Goal: Task Accomplishment & Management: Use online tool/utility

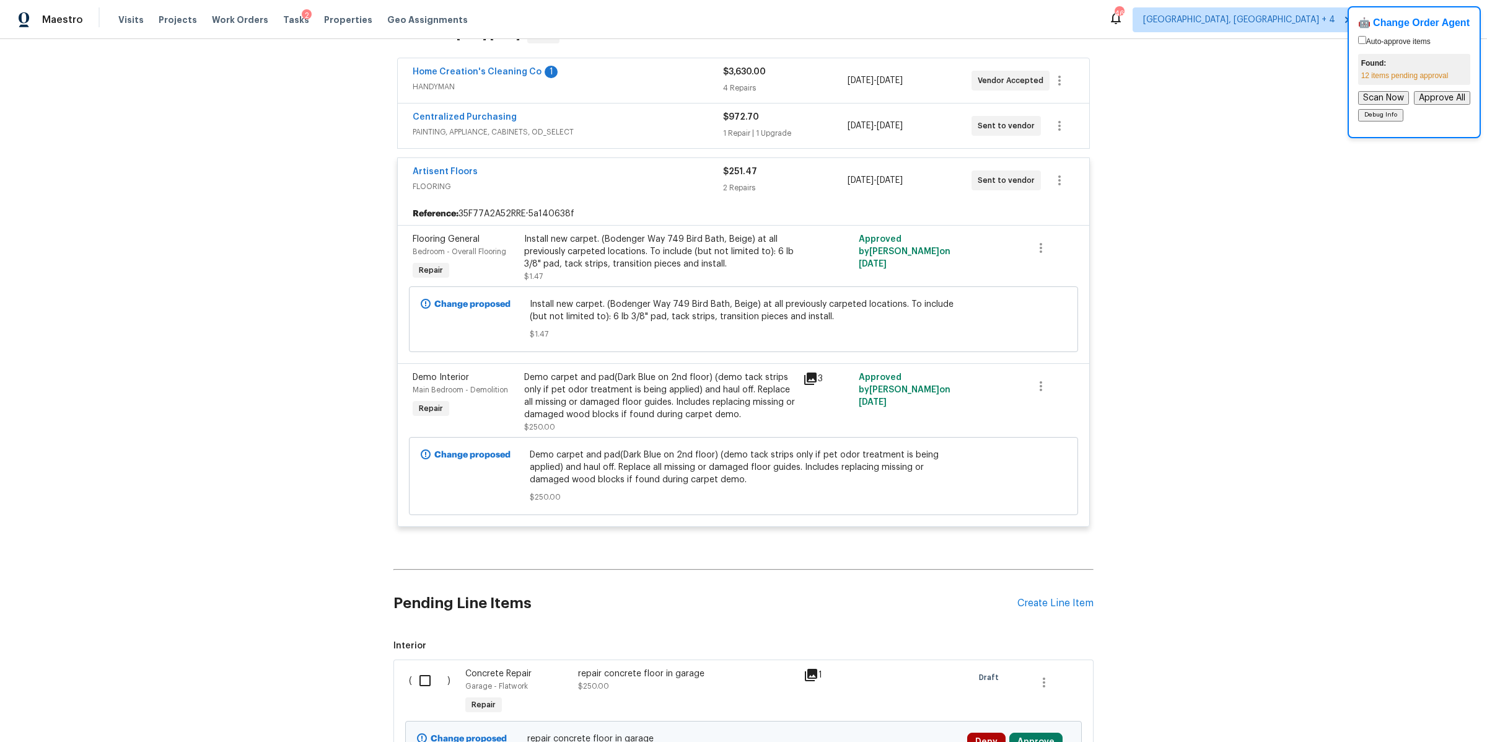
scroll to position [84, 0]
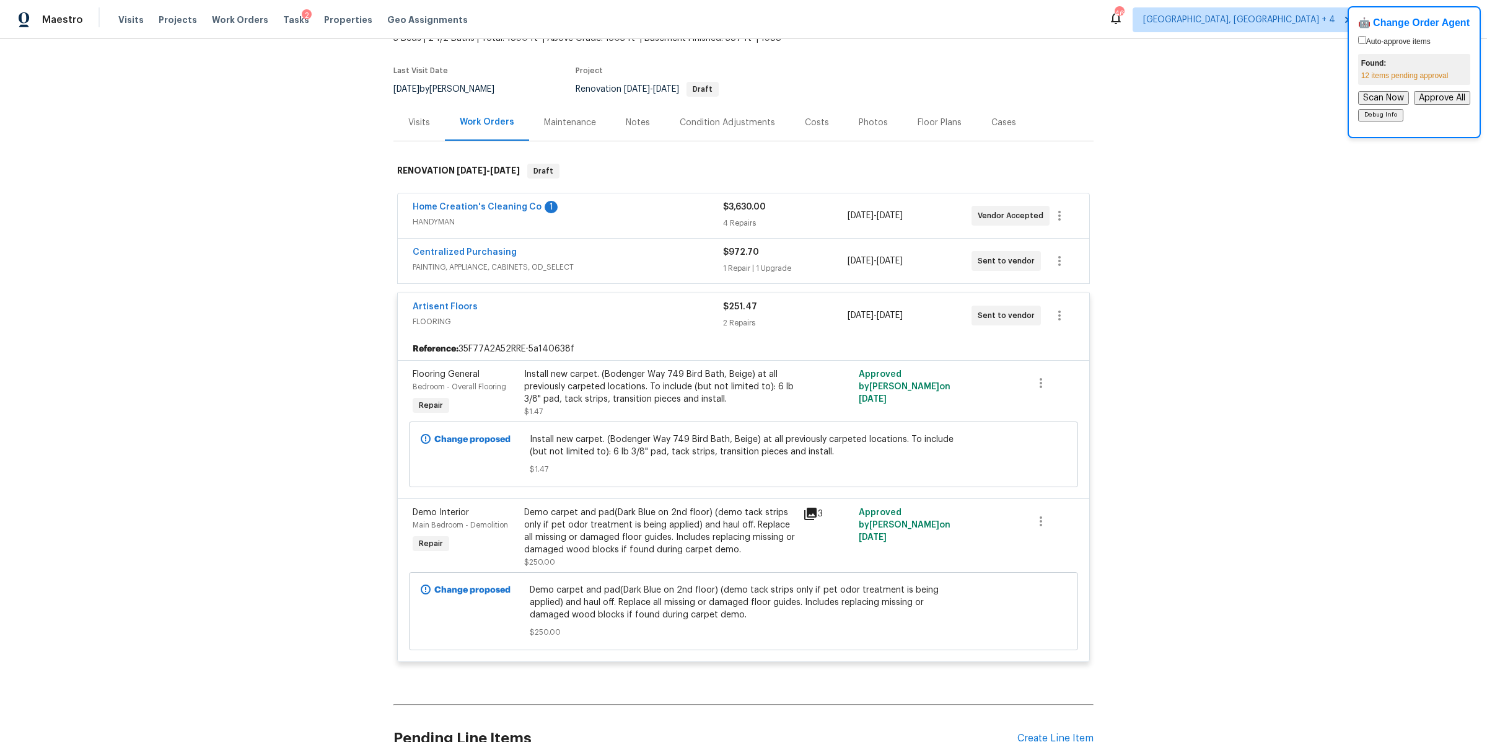
click at [640, 305] on div "Artisent Floors" at bounding box center [568, 308] width 310 height 15
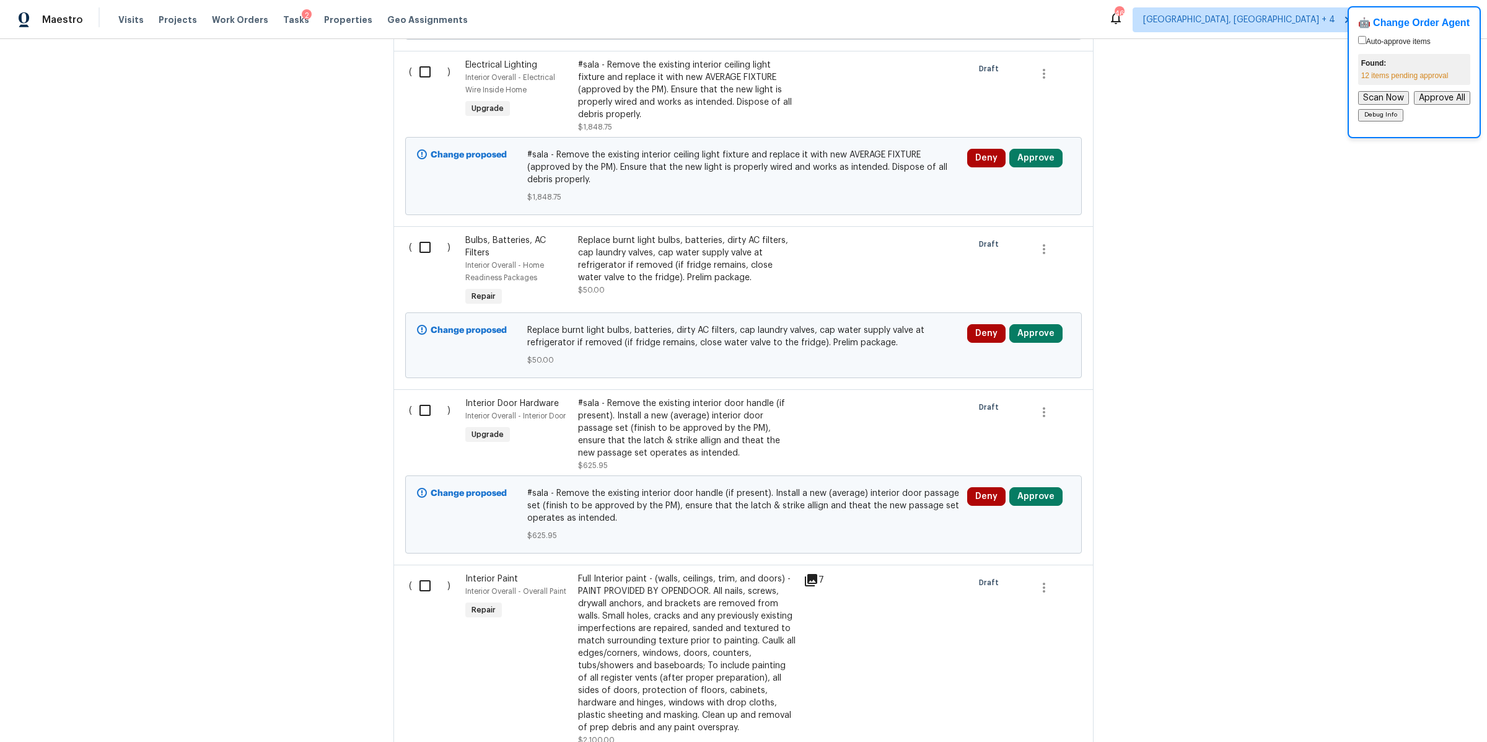
scroll to position [0, 0]
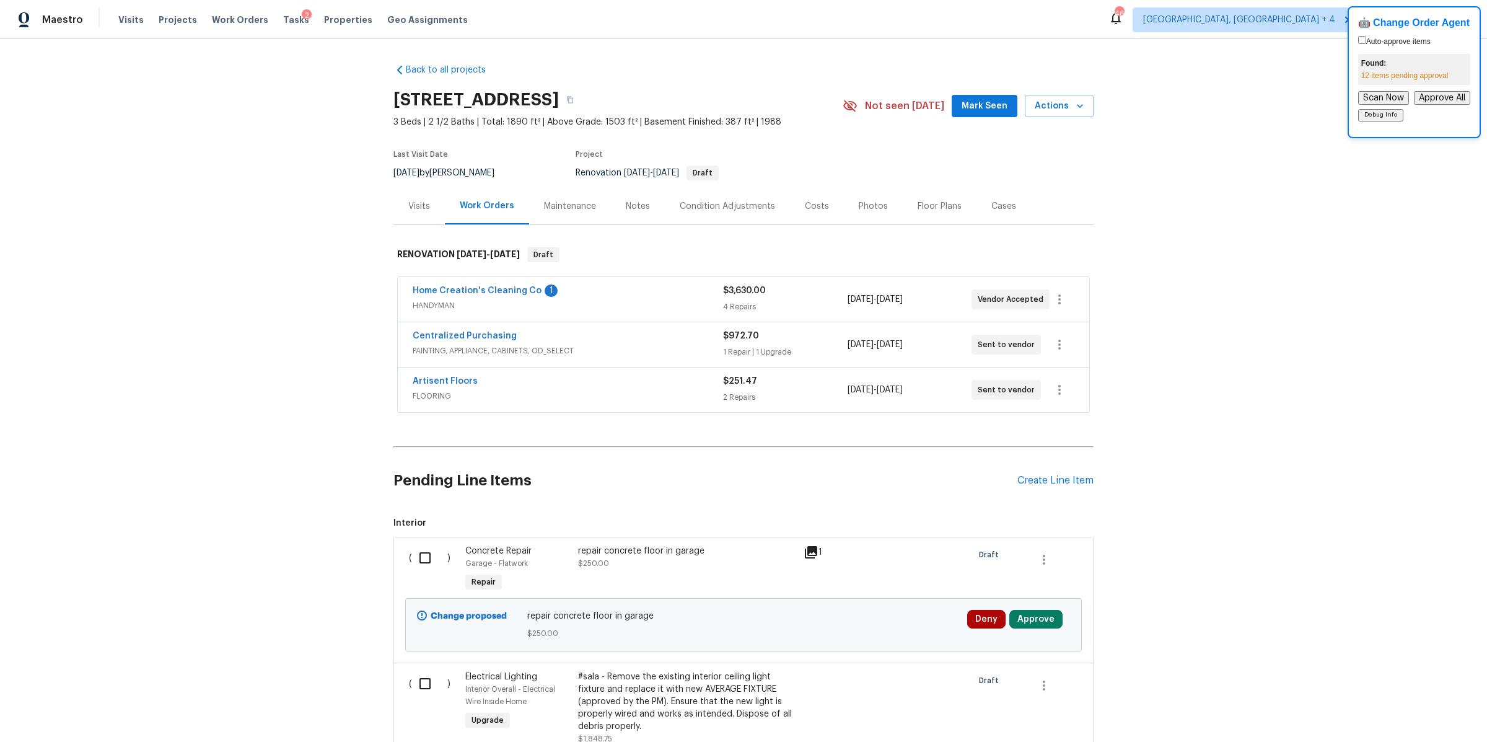
click at [311, 165] on div "Back to all projects 912 Mill Creek Dr, Imperial, MO 63052 3 Beds | 2 1/2 Baths…" at bounding box center [743, 390] width 1487 height 703
click at [283, 24] on div "Tasks 2" at bounding box center [296, 20] width 26 height 13
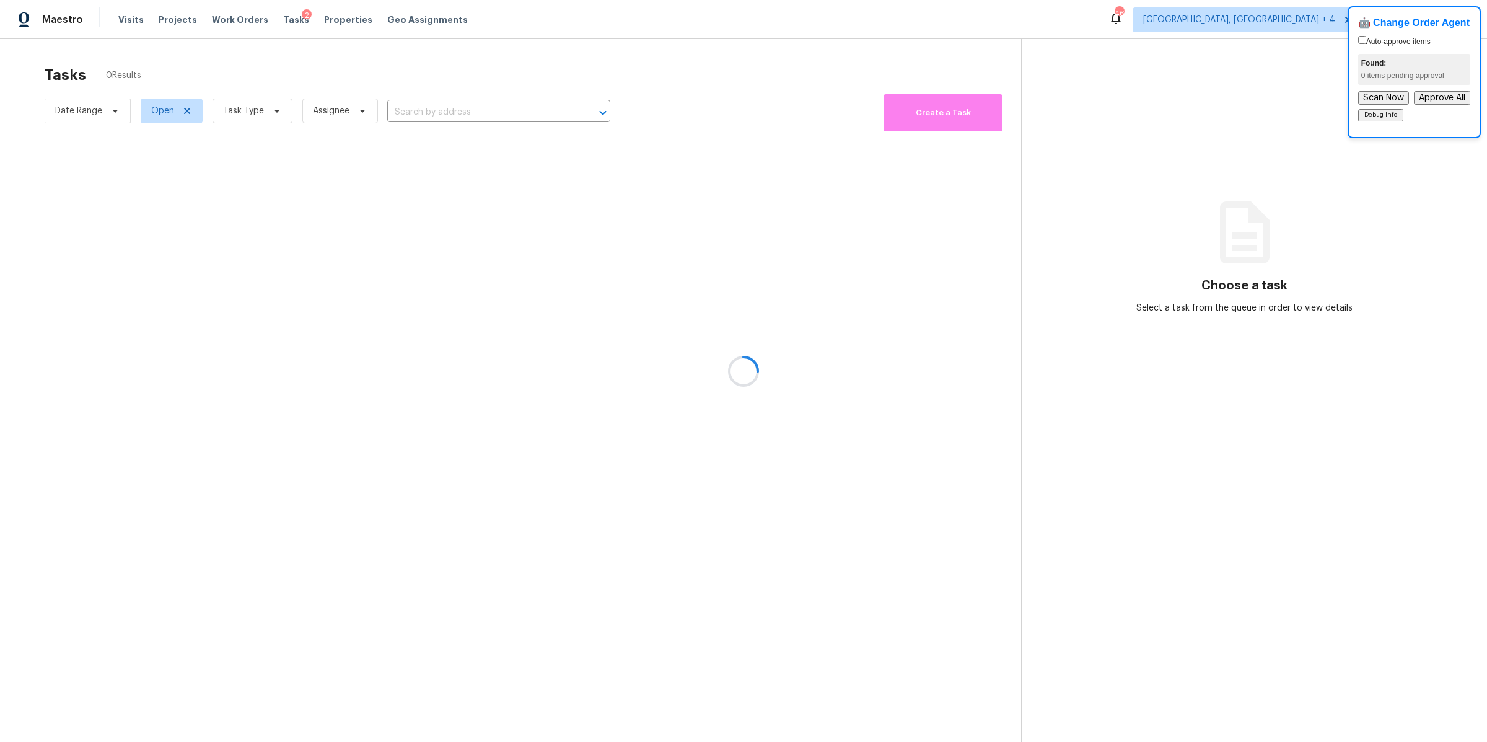
click at [283, 15] on div at bounding box center [743, 371] width 1487 height 742
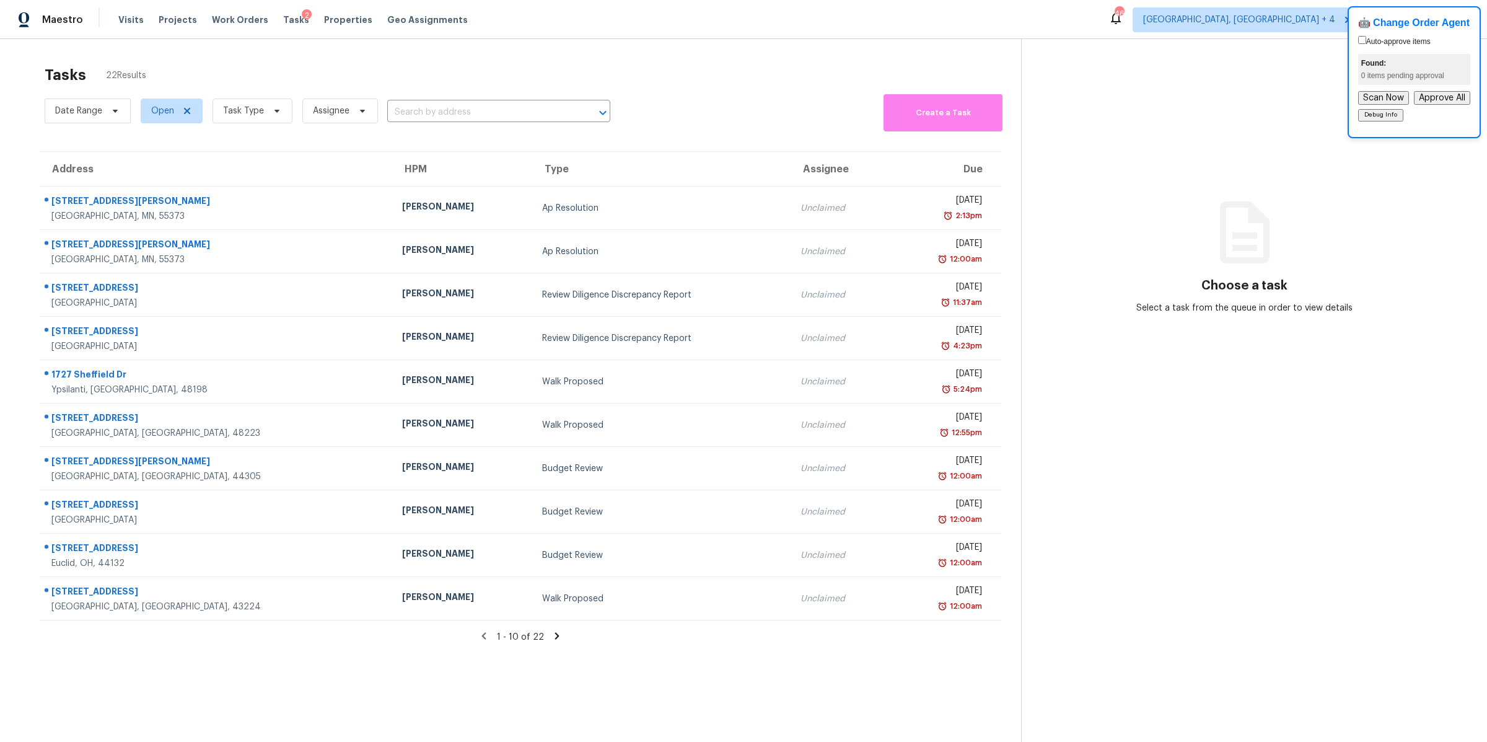
click at [283, 15] on span "Tasks" at bounding box center [296, 19] width 26 height 9
click at [286, 20] on span "Tasks" at bounding box center [296, 19] width 26 height 9
click at [178, 114] on span at bounding box center [185, 111] width 14 height 10
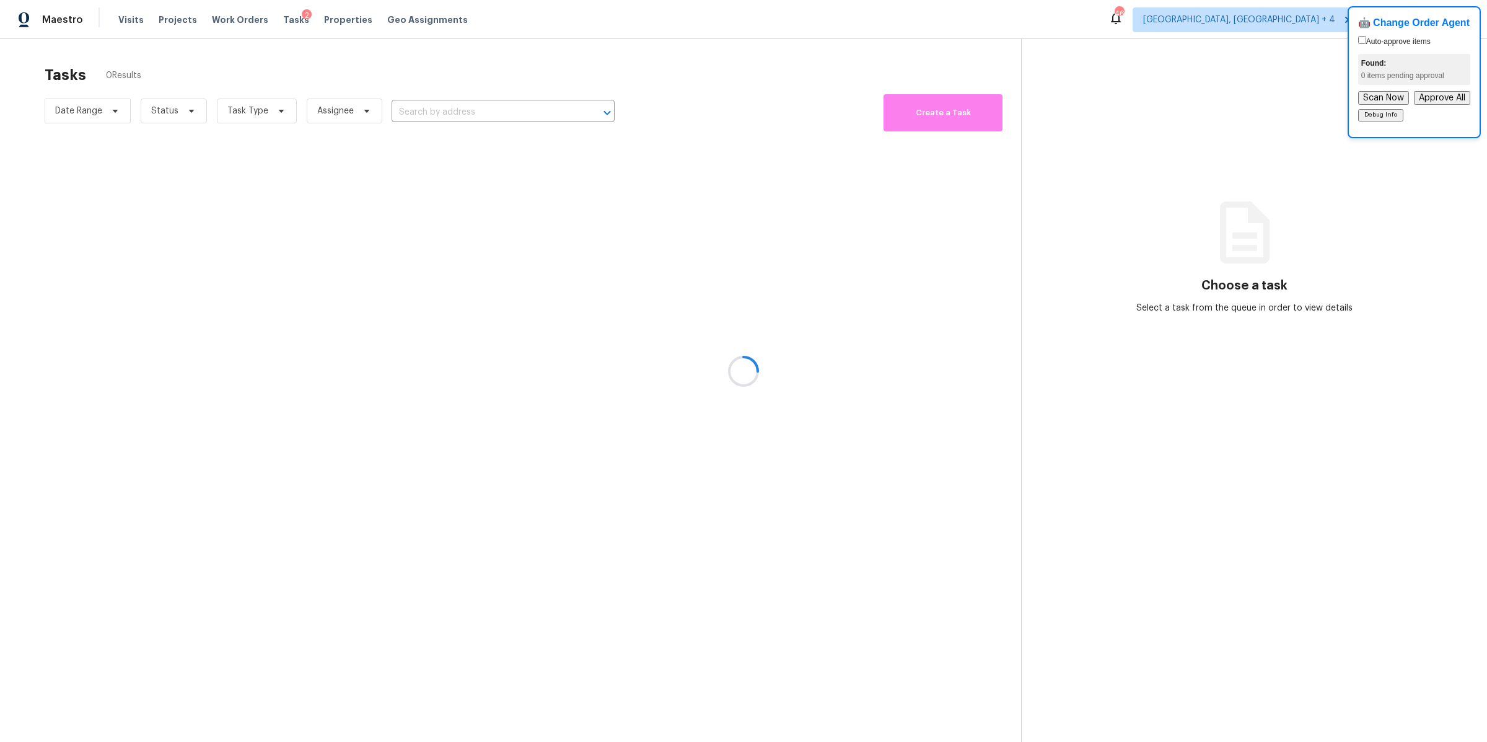
click at [177, 114] on div at bounding box center [743, 371] width 1487 height 742
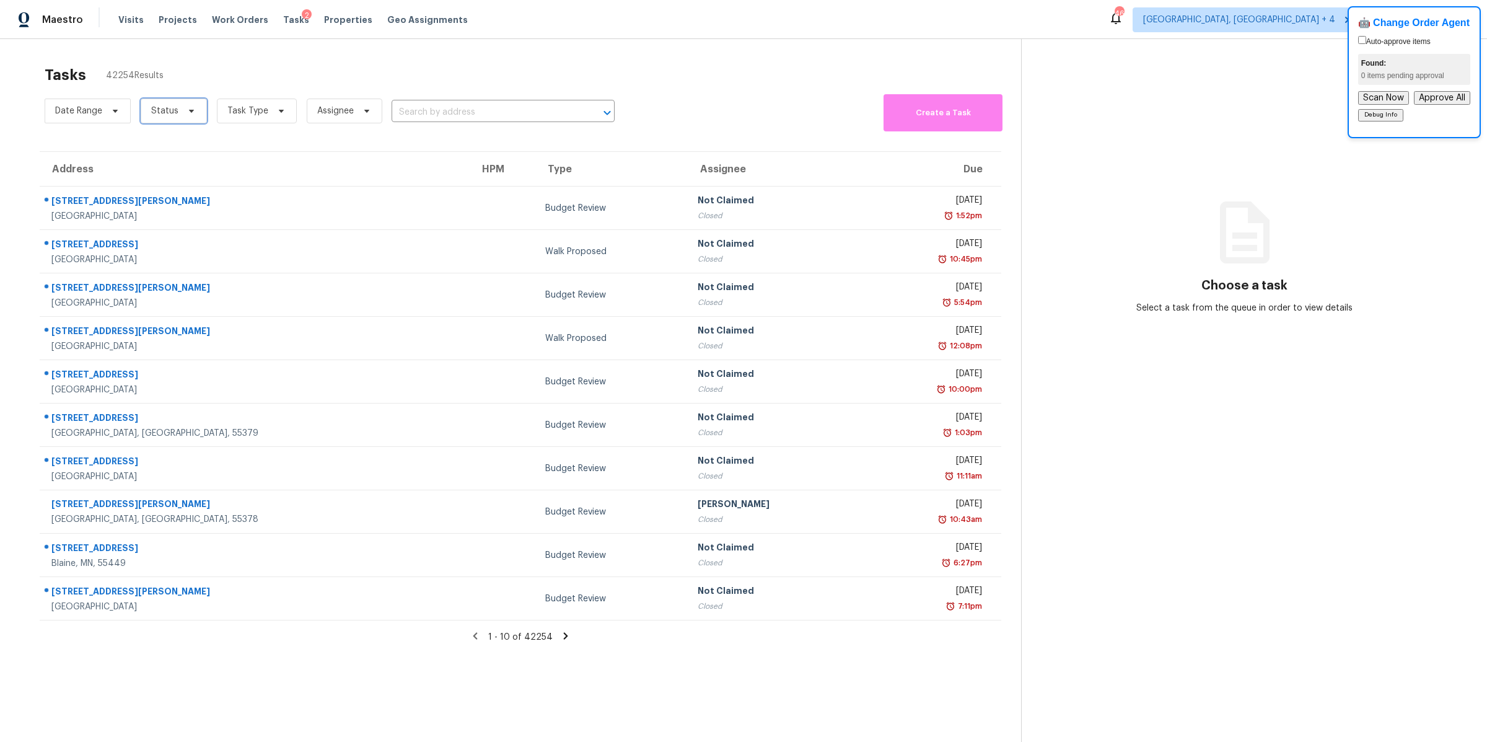
click at [190, 110] on icon at bounding box center [191, 111] width 5 height 3
click at [147, 160] on div "Open" at bounding box center [174, 163] width 60 height 17
click at [153, 160] on span at bounding box center [152, 163] width 10 height 10
click at [153, 160] on input "Open" at bounding box center [151, 161] width 8 height 8
checkbox input "true"
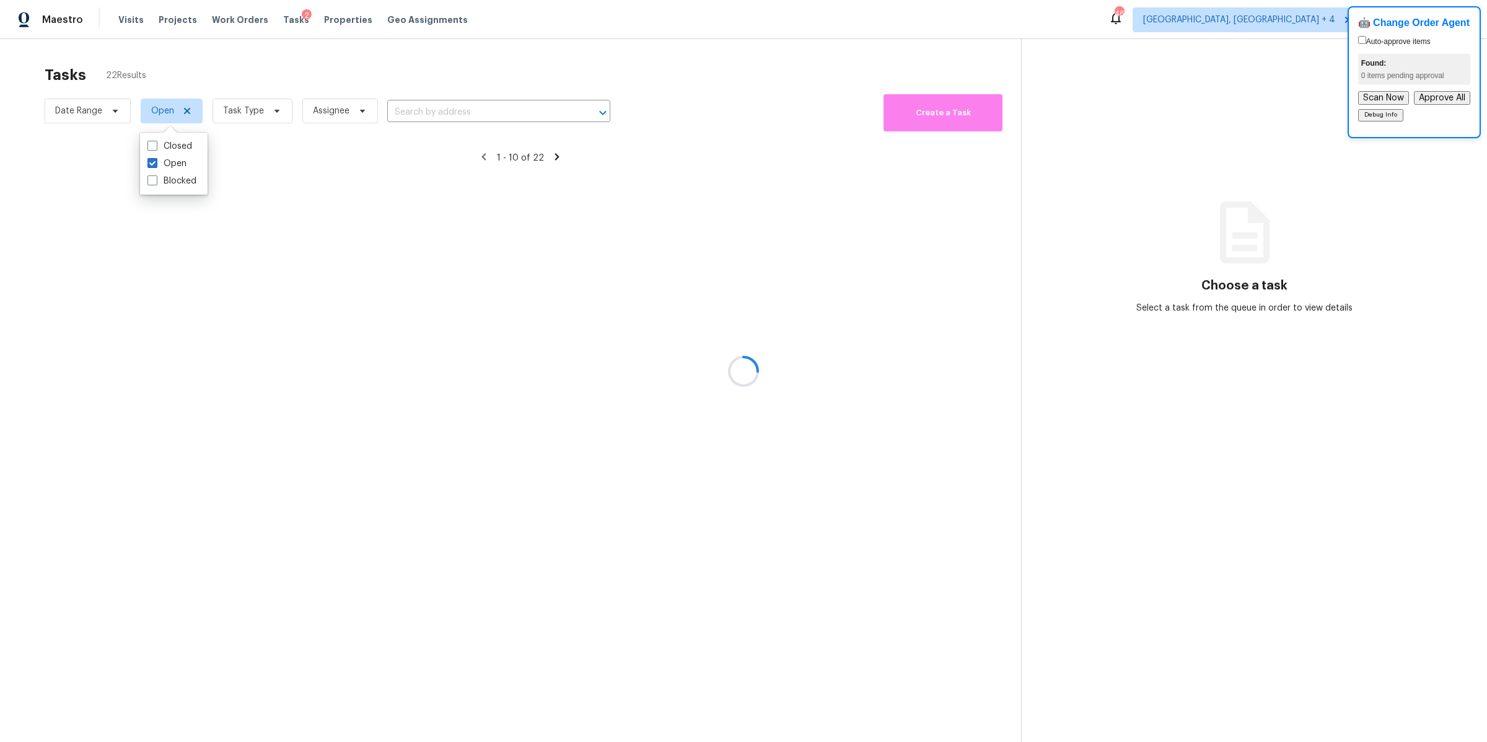
click at [243, 115] on div at bounding box center [743, 371] width 1487 height 742
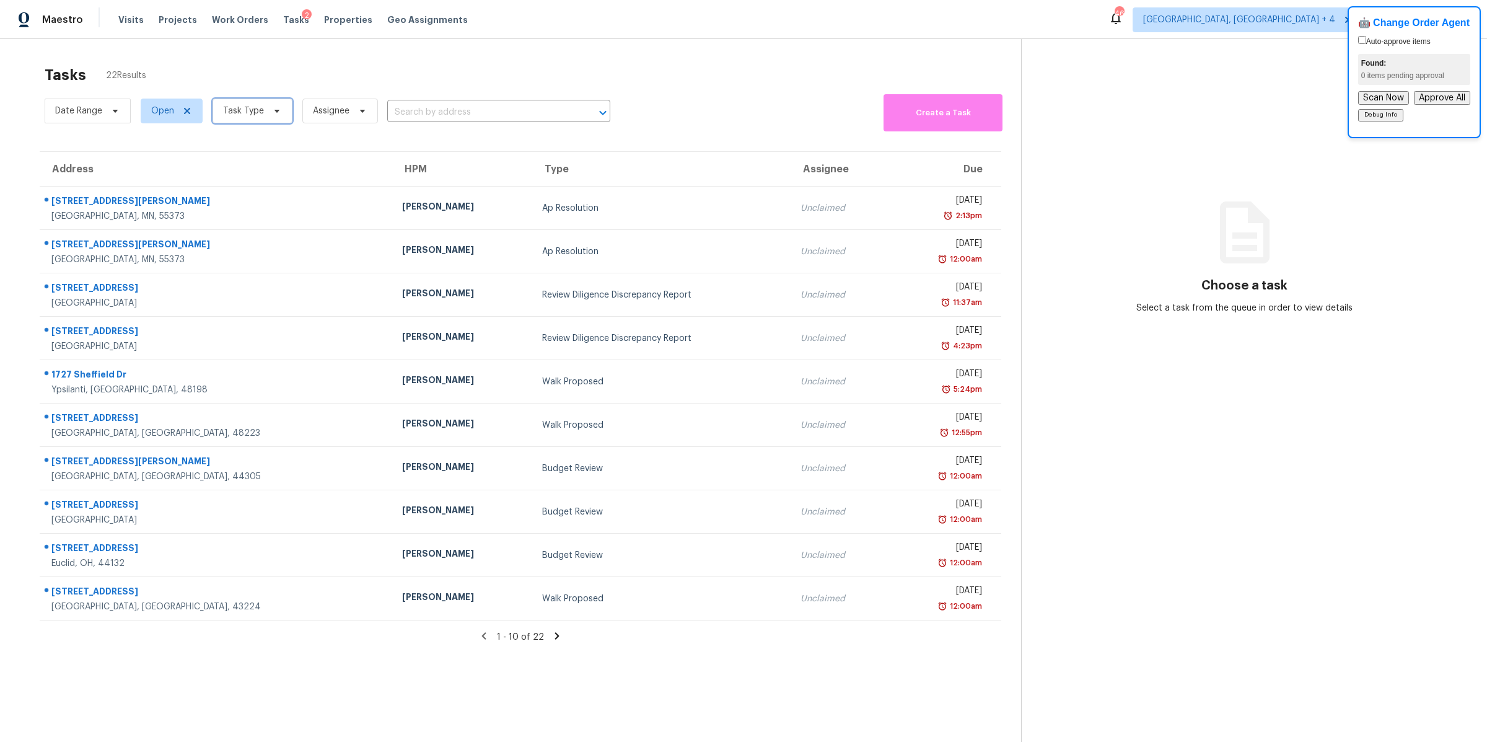
click at [253, 113] on span "Task Type" at bounding box center [243, 111] width 41 height 12
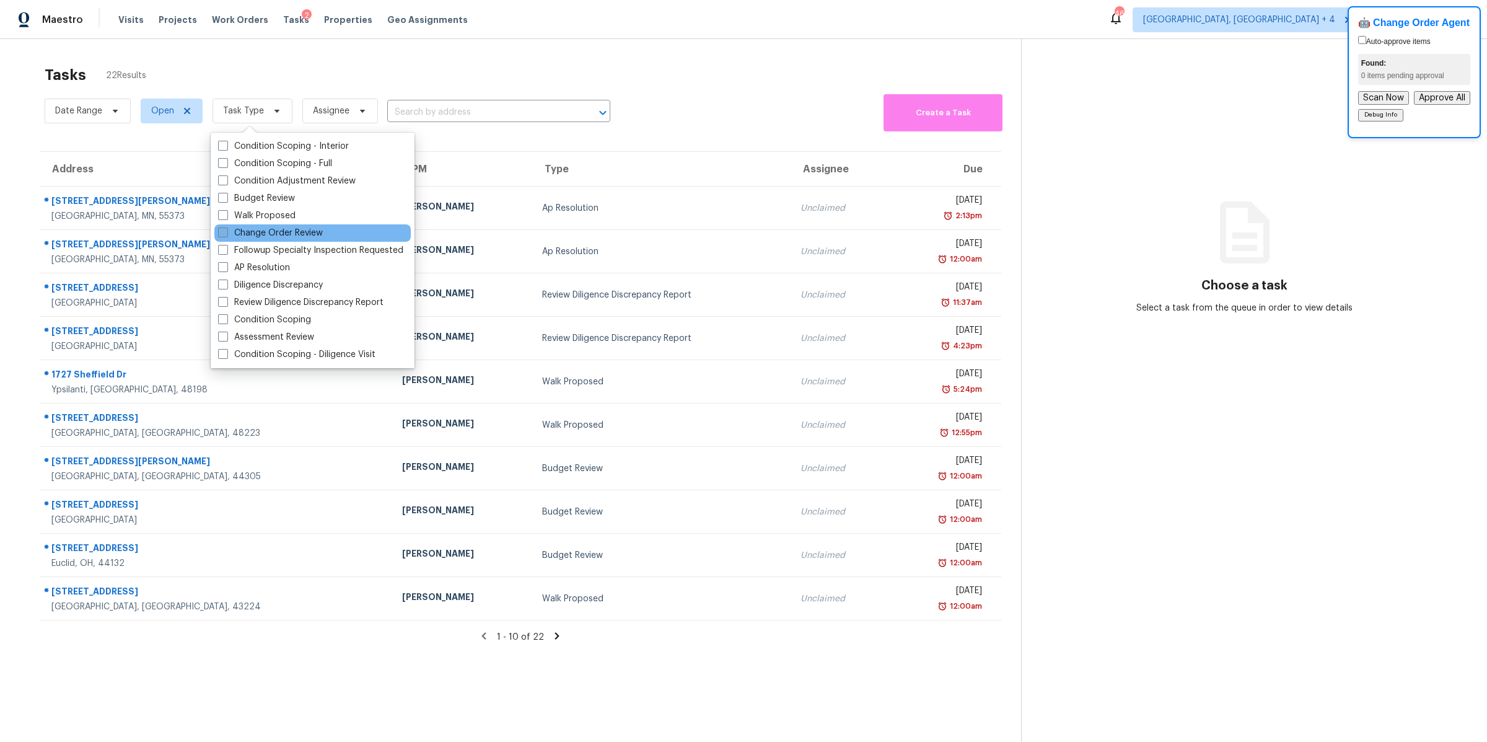
click at [226, 231] on span at bounding box center [223, 232] width 10 height 10
click at [226, 231] on input "Change Order Review" at bounding box center [222, 231] width 8 height 8
checkbox input "true"
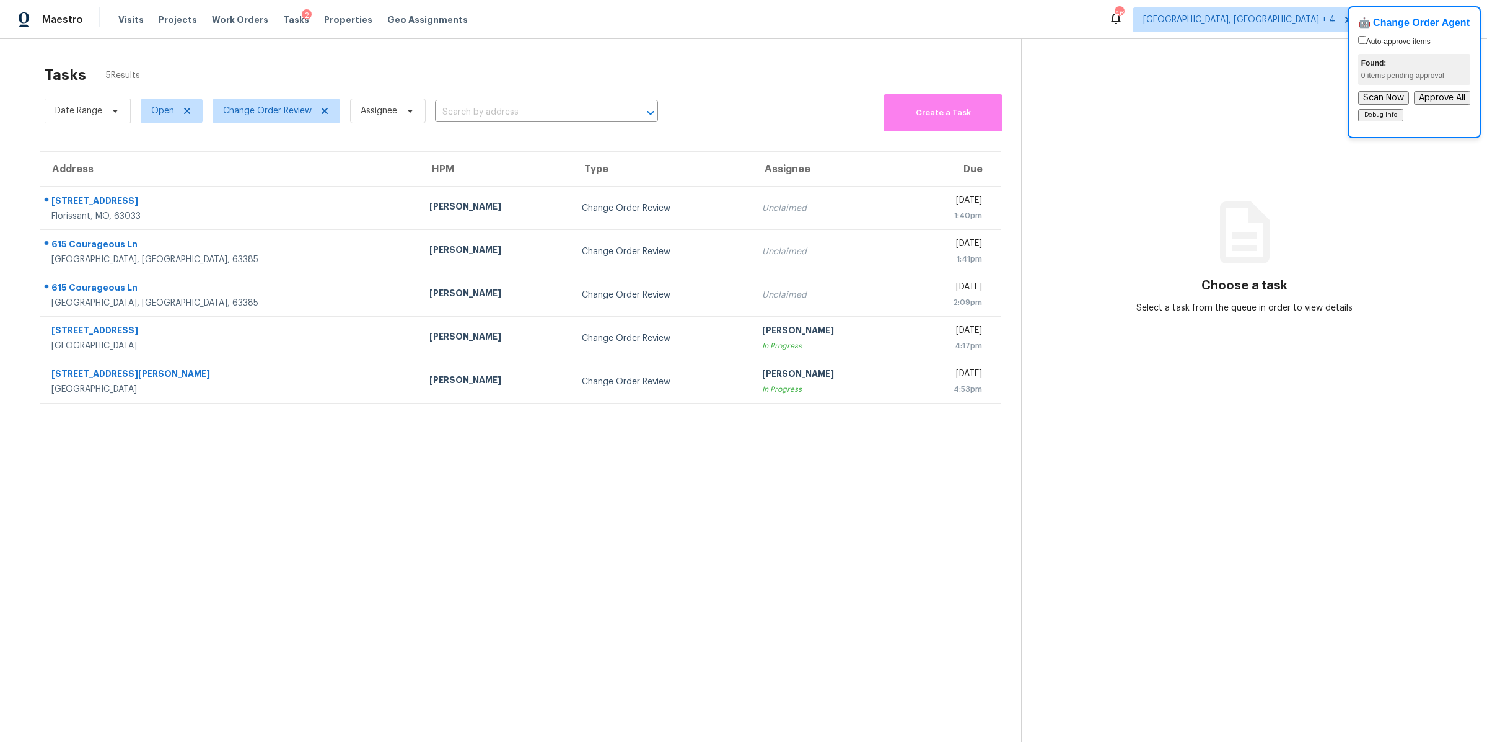
click at [411, 490] on section "Tasks 5 Results Date Range Open Change Order Review Assignee ​ Create a Task Ad…" at bounding box center [520, 420] width 1001 height 722
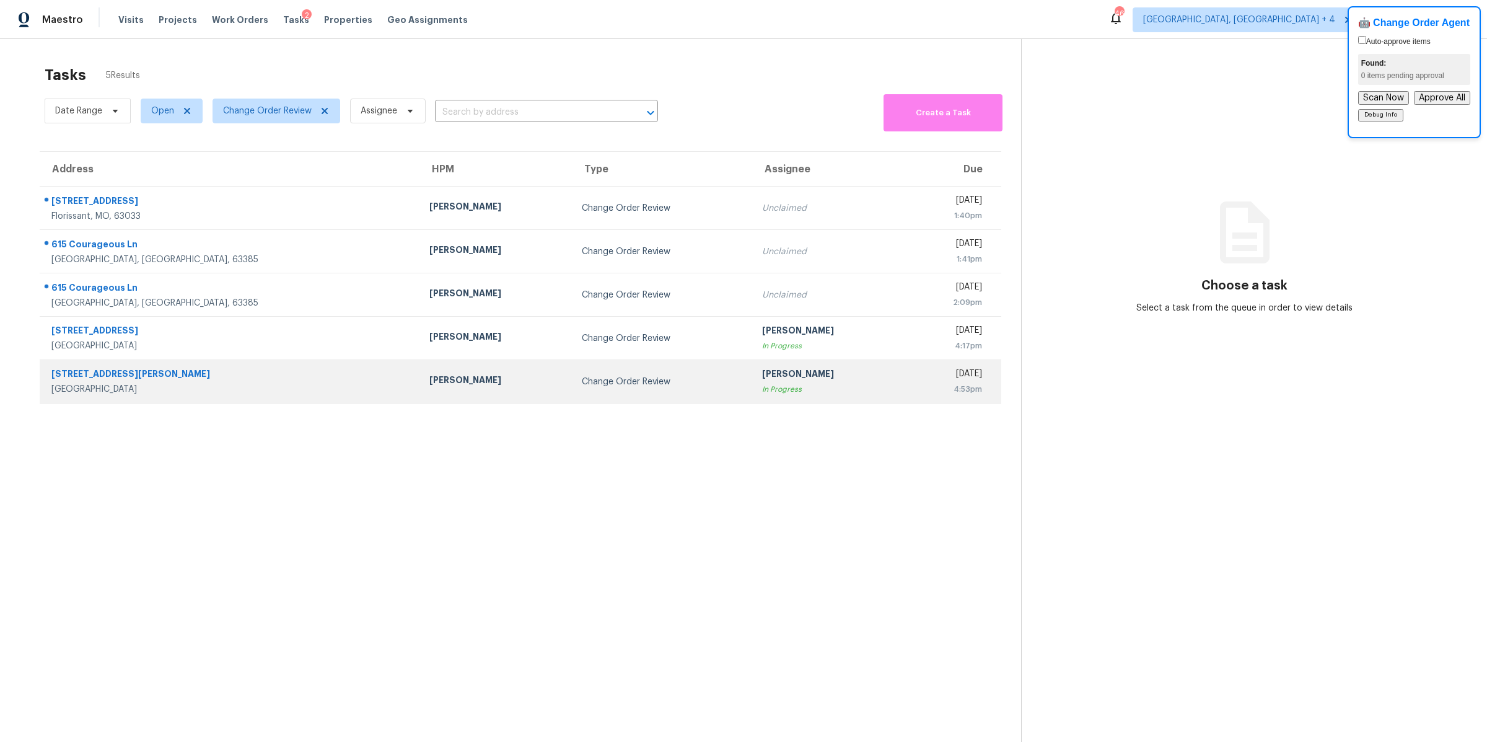
click at [442, 387] on div "Keith Hollingsworth" at bounding box center [495, 381] width 133 height 15
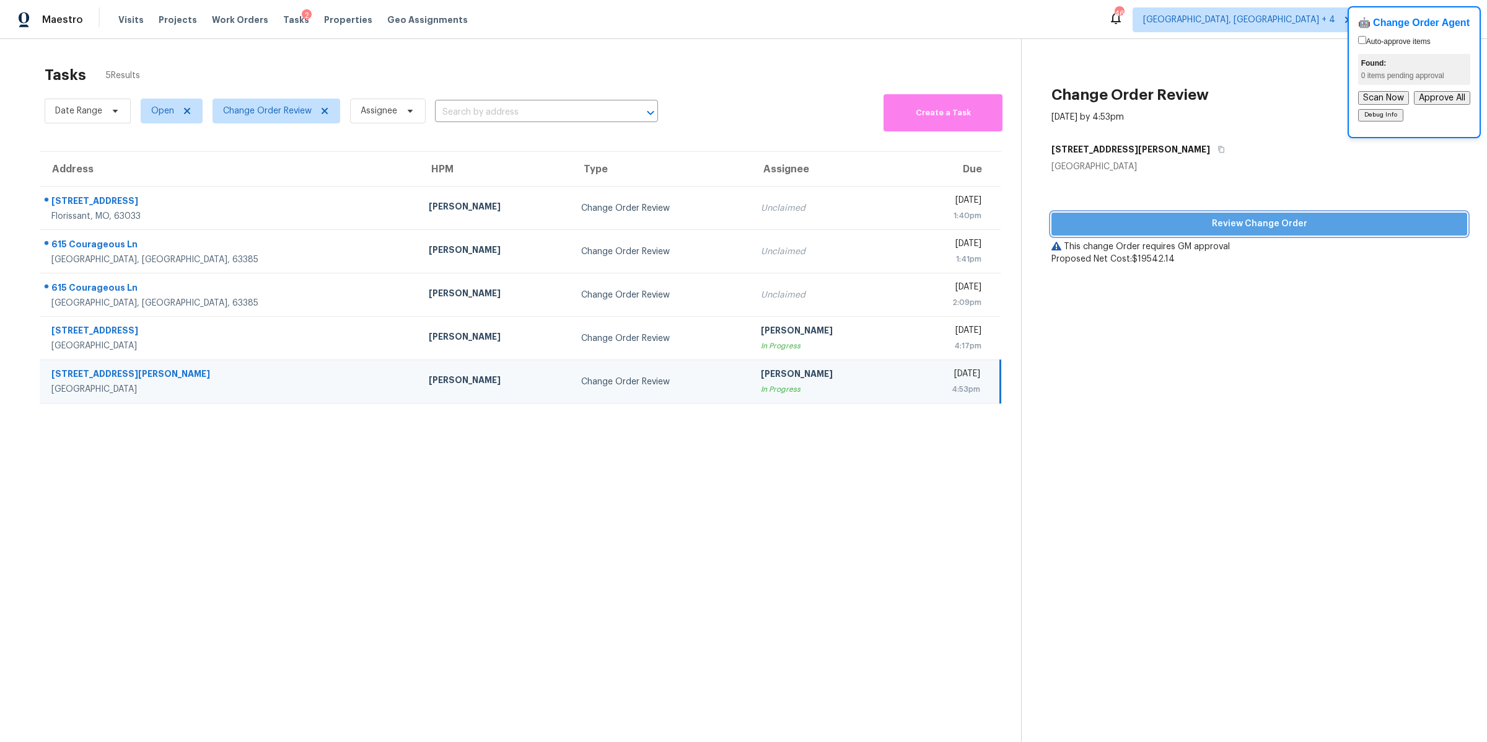
click at [1182, 226] on span "Review Change Order" at bounding box center [1260, 223] width 396 height 15
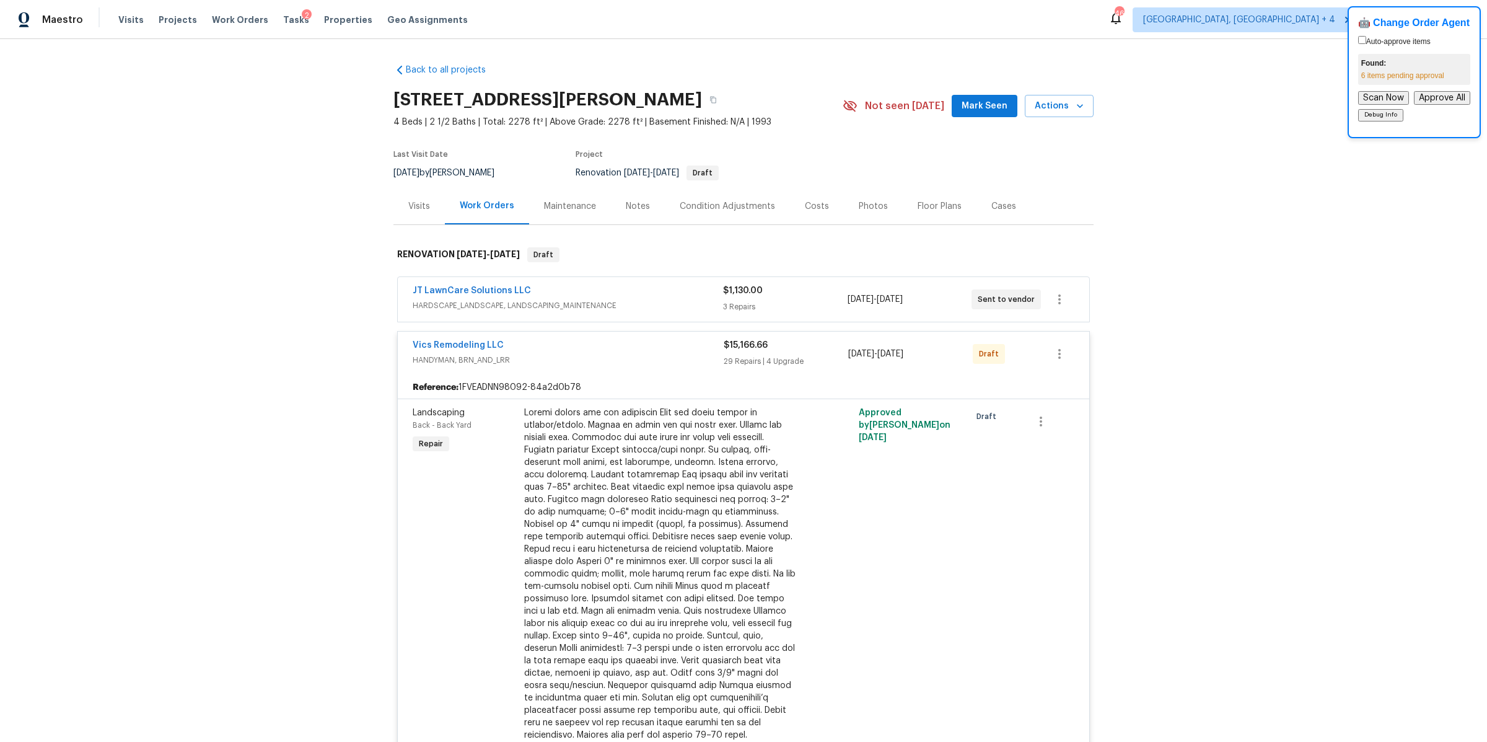
click at [820, 359] on div "29 Repairs | 4 Upgrade" at bounding box center [786, 361] width 125 height 12
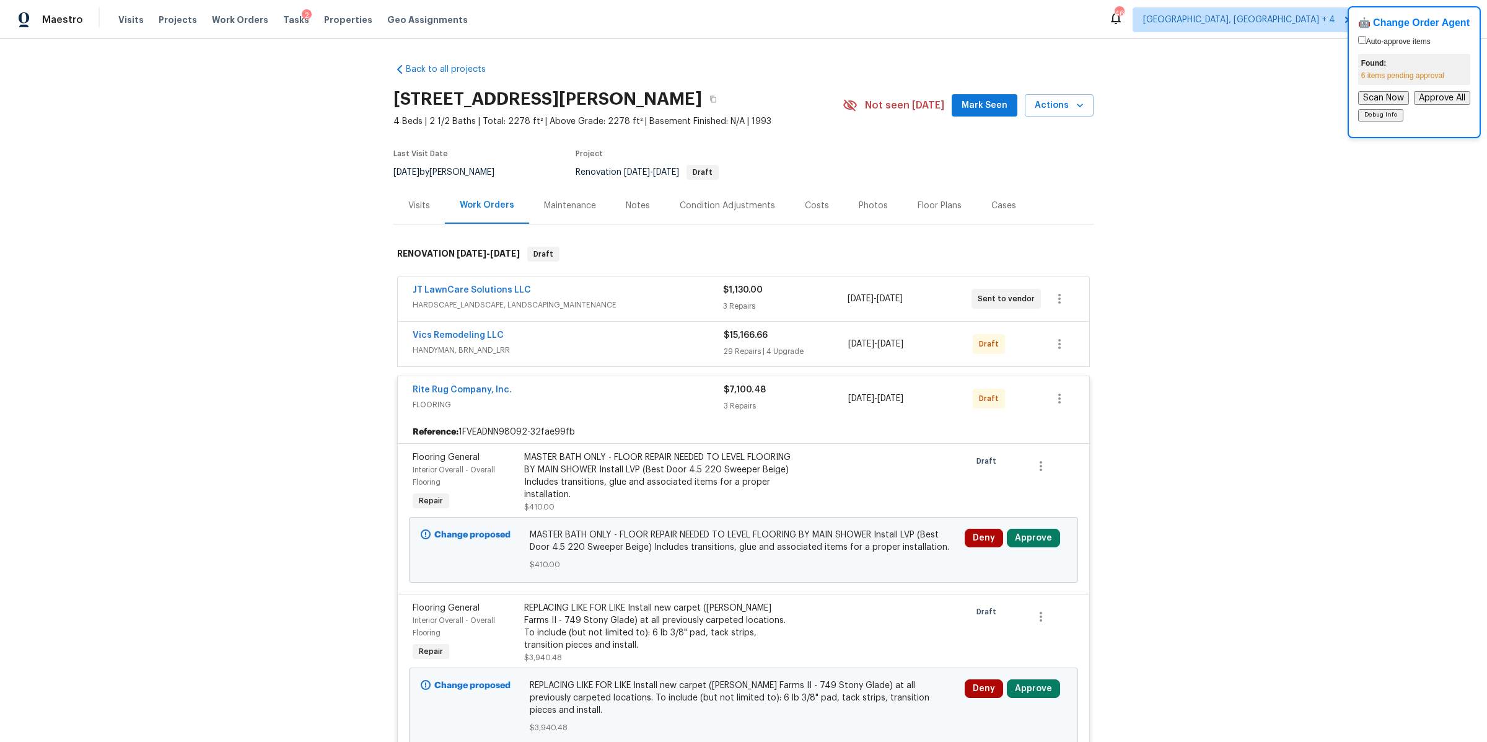
scroll to position [307, 0]
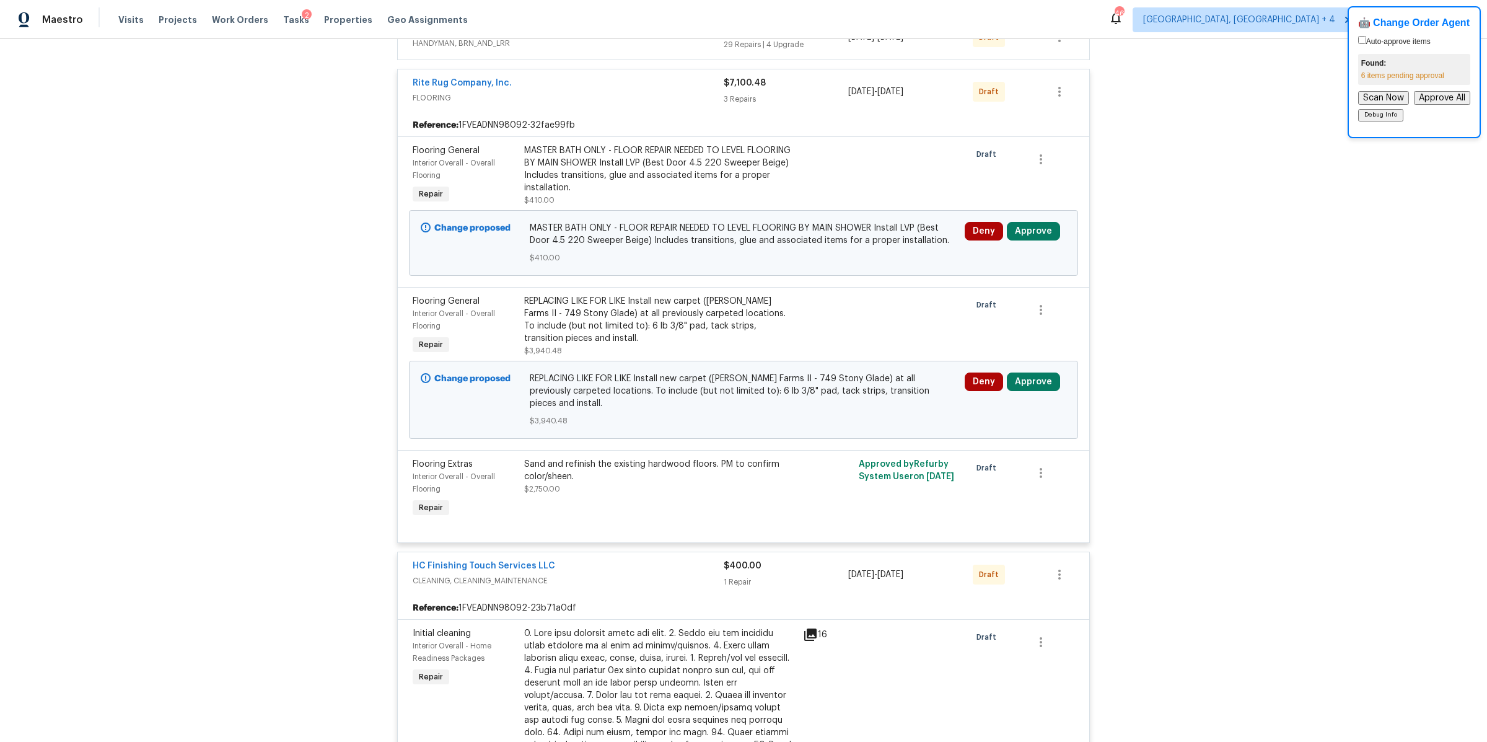
click at [1285, 234] on div "Back to all projects 4517 Clayburn Dr W, Grove City, OH 43123 4 Beds | 2 1/2 Ba…" at bounding box center [743, 390] width 1487 height 703
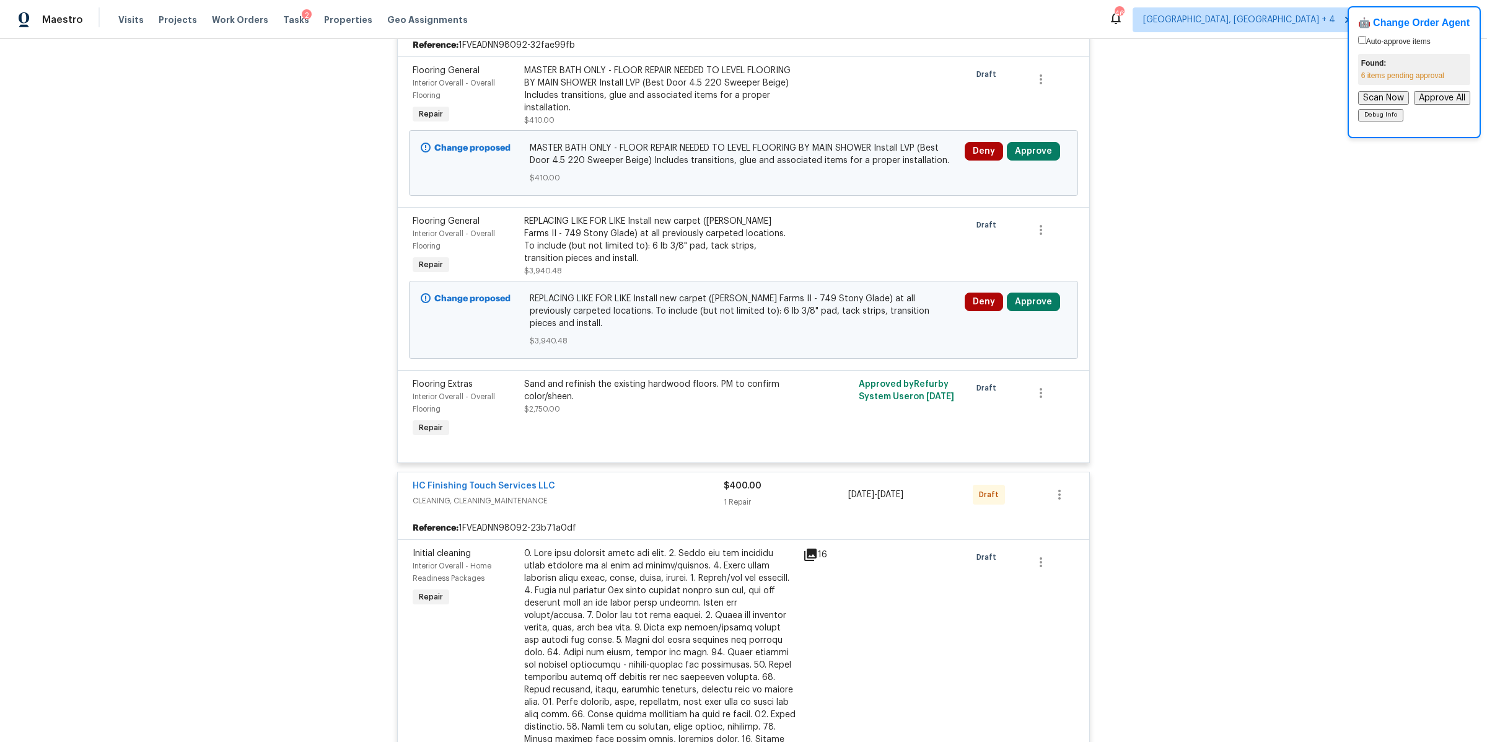
scroll to position [395, 0]
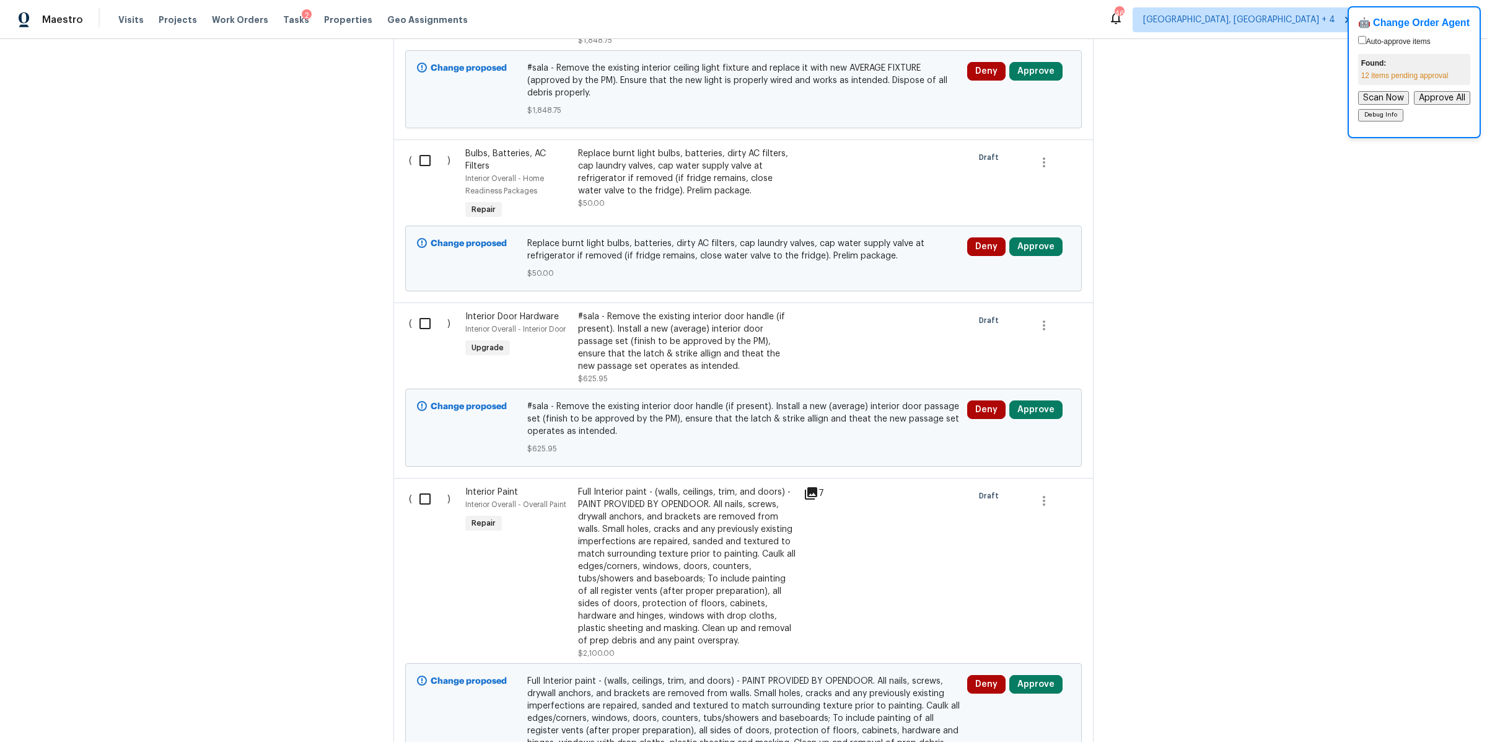
scroll to position [1318, 0]
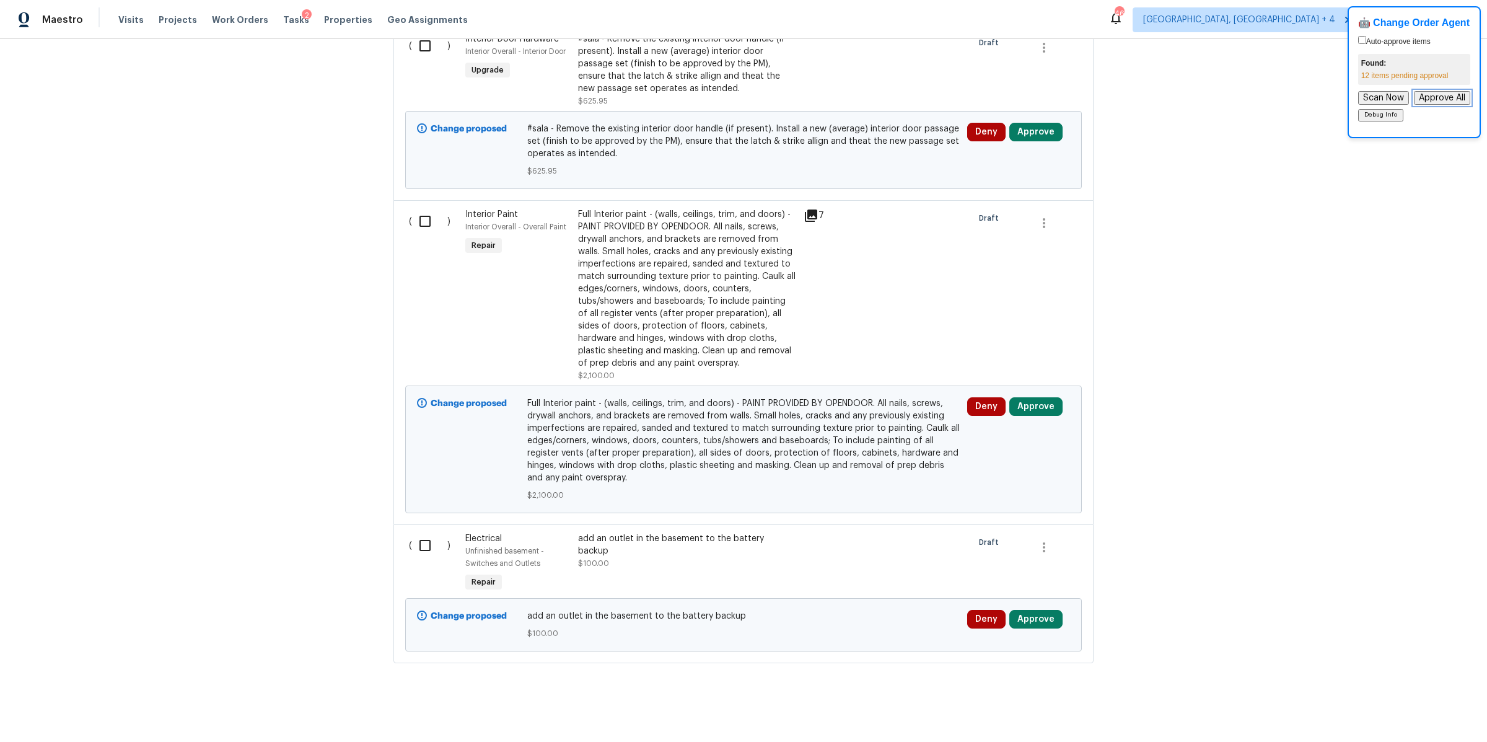
click at [1440, 96] on button "Approve All" at bounding box center [1442, 98] width 56 height 14
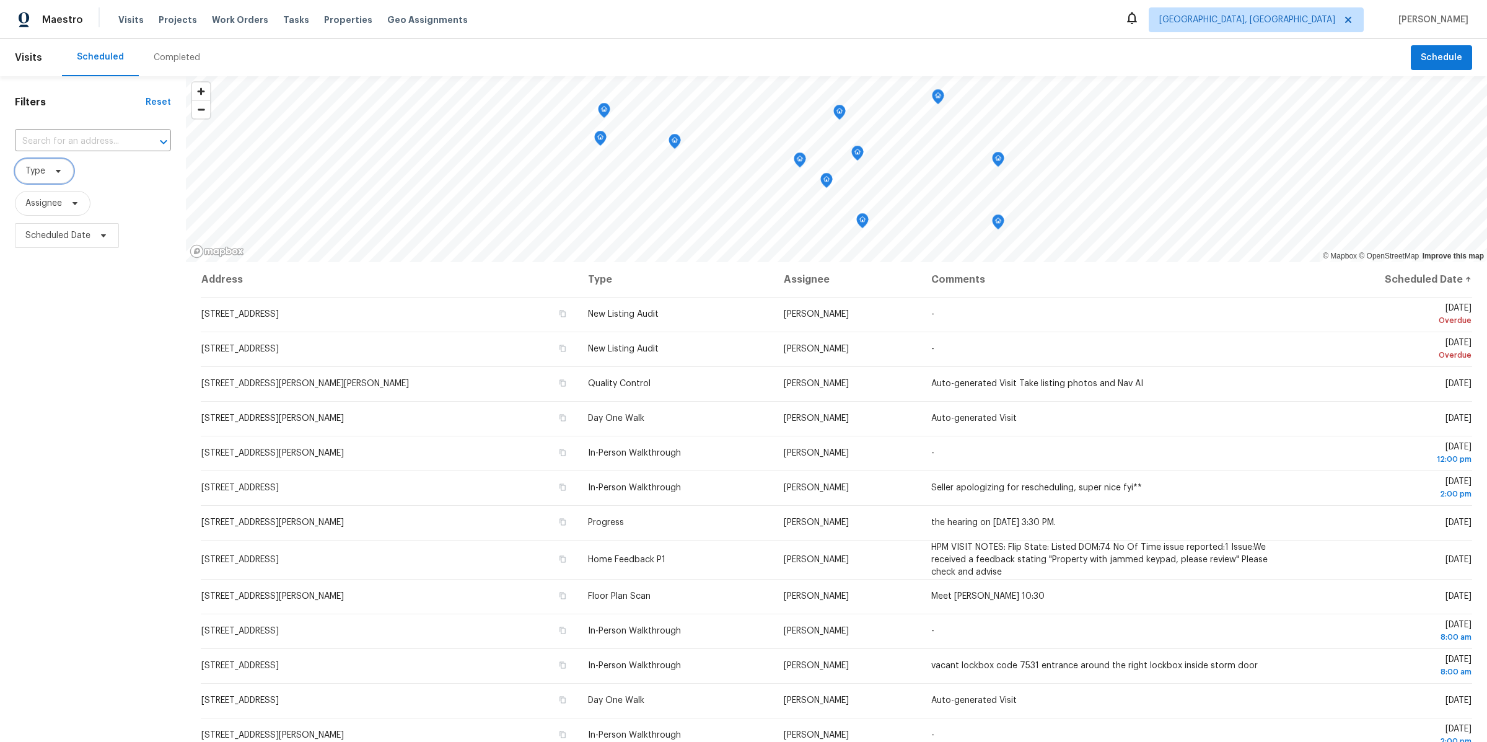
click at [43, 178] on span "Type" at bounding box center [44, 171] width 59 height 25
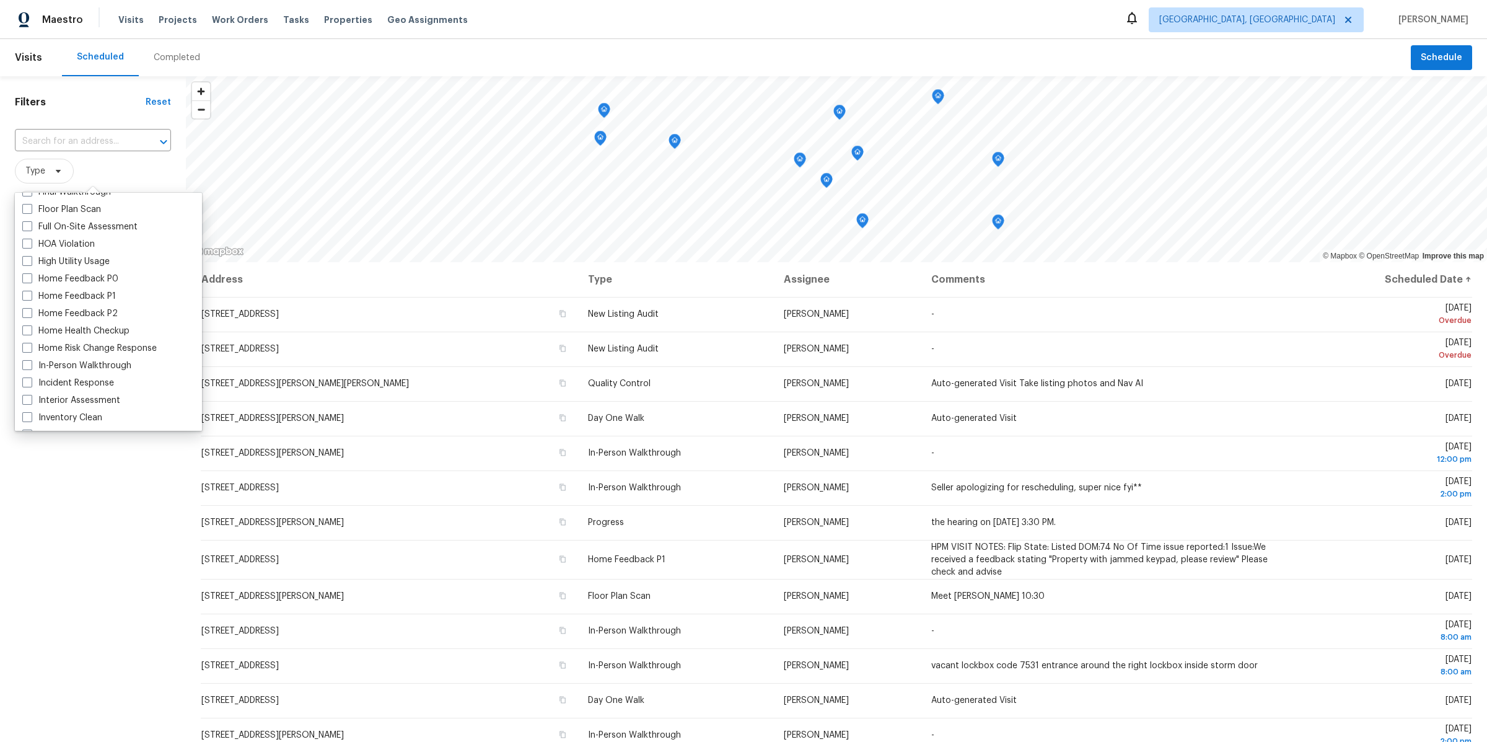
scroll to position [379, 0]
click at [28, 311] on span at bounding box center [27, 311] width 10 height 10
click at [28, 311] on input "In-Person Walkthrough" at bounding box center [26, 309] width 8 height 8
checkbox input "true"
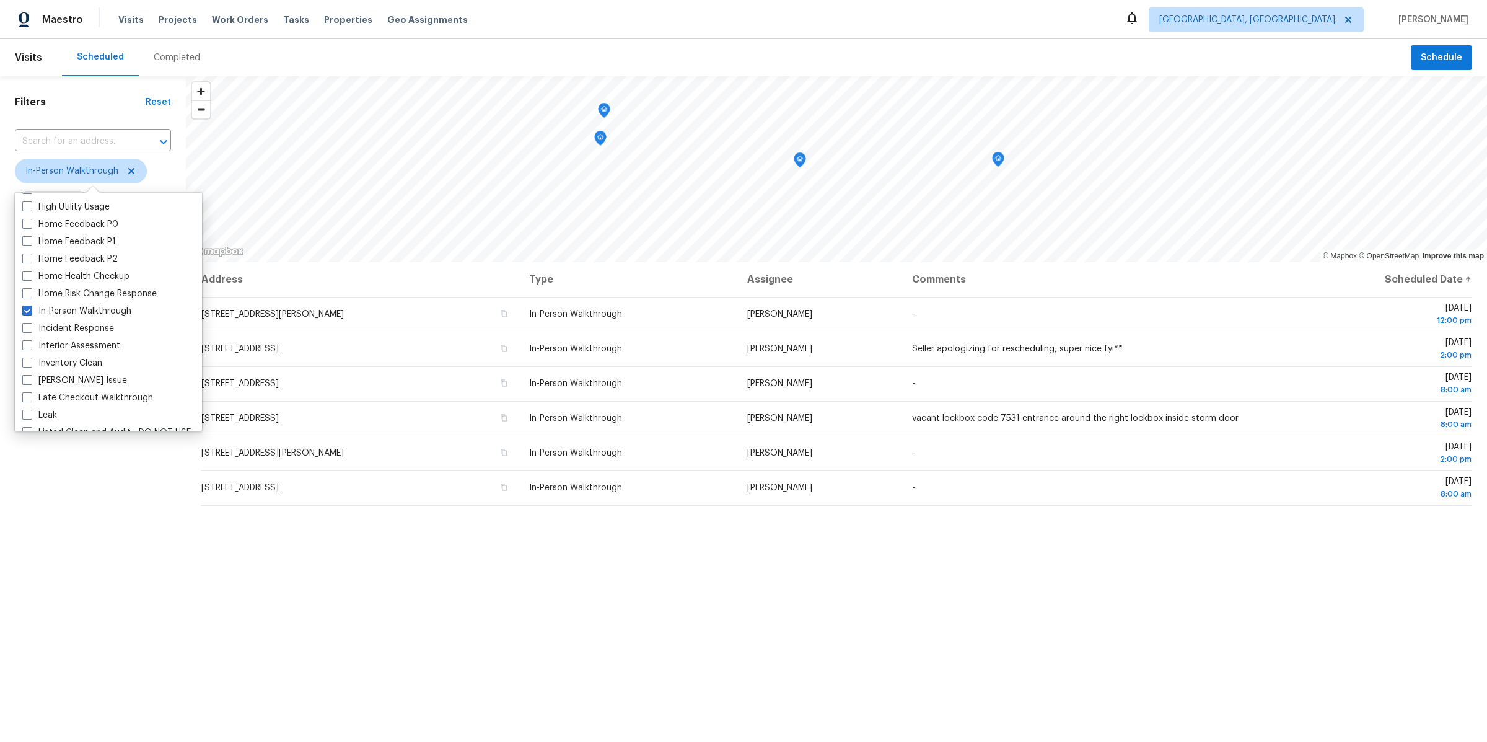
click at [80, 541] on div "Filters Reset ​ In-Person Walkthrough Assignee Scheduled Date" at bounding box center [93, 466] width 186 height 780
